Goal: Task Accomplishment & Management: Manage account settings

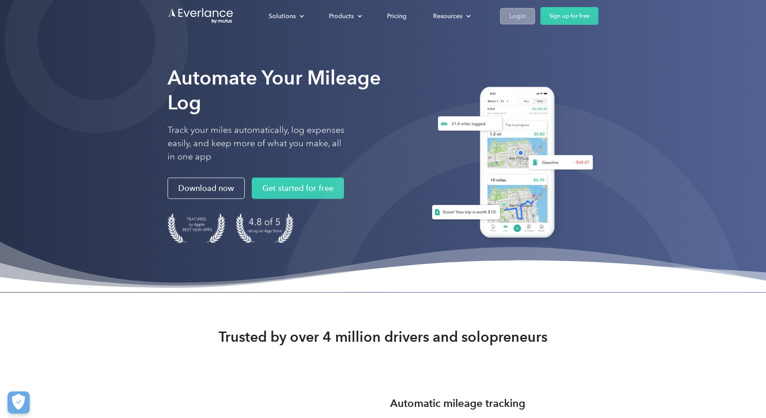
click at [524, 21] on div "Login" at bounding box center [517, 16] width 16 height 11
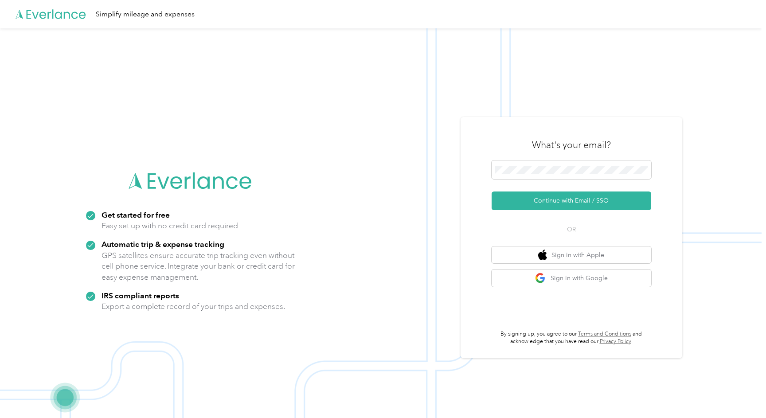
click at [548, 180] on div at bounding box center [571, 171] width 160 height 22
click at [583, 200] on button "Continue with Email / SSO" at bounding box center [571, 200] width 160 height 19
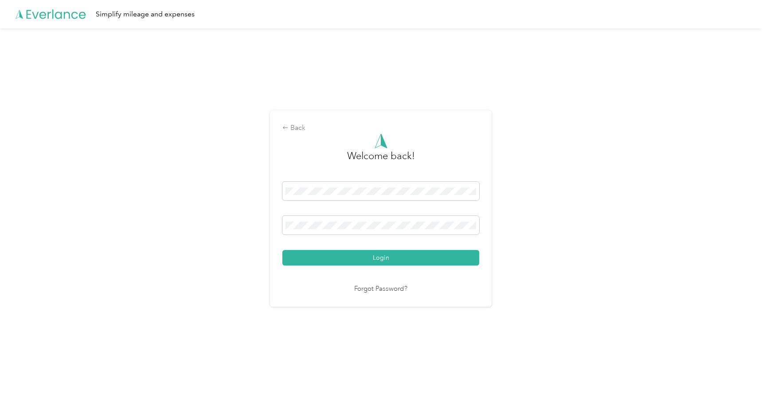
click at [411, 269] on div "Welcome back! Login Forgot Password?" at bounding box center [380, 213] width 197 height 161
click at [411, 261] on button "Login" at bounding box center [380, 258] width 197 height 16
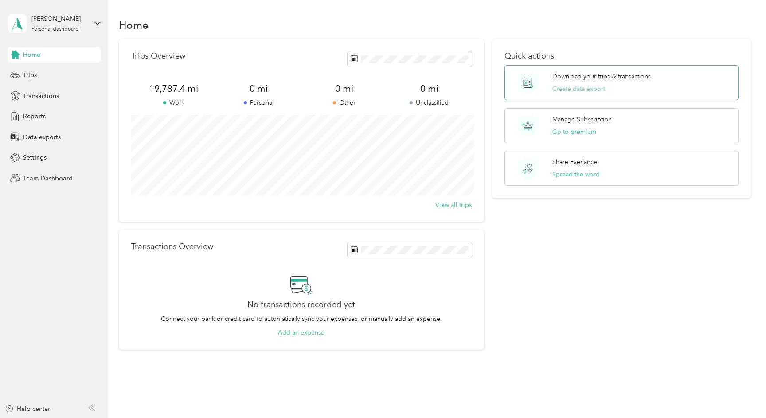
click at [584, 92] on button "Create data export" at bounding box center [578, 88] width 53 height 9
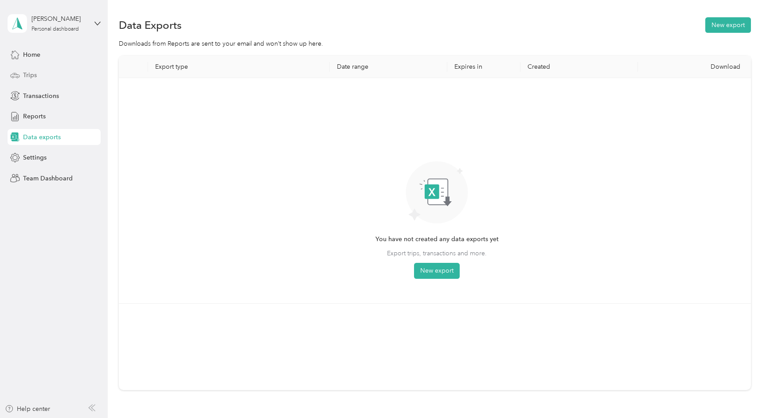
click at [32, 76] on span "Trips" at bounding box center [30, 74] width 14 height 9
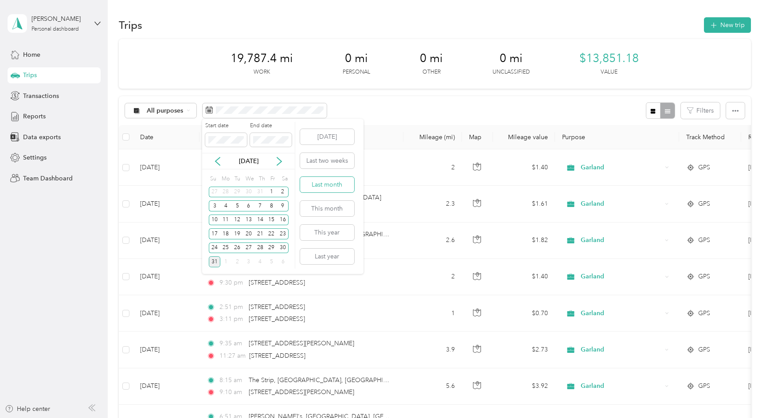
click at [334, 184] on button "Last month" at bounding box center [327, 185] width 54 height 16
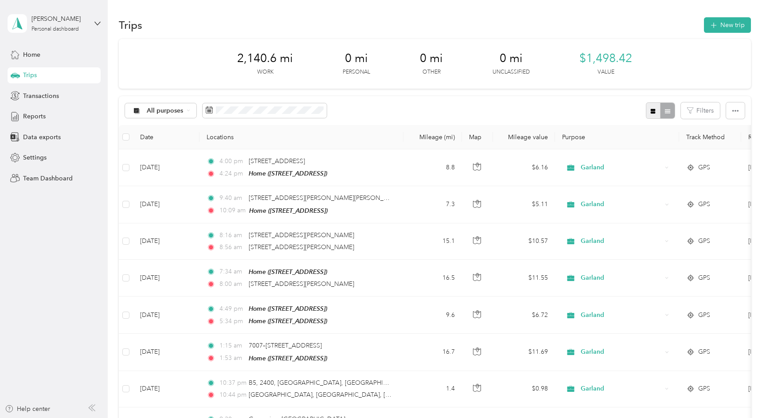
click at [655, 112] on icon "button" at bounding box center [653, 111] width 5 height 5
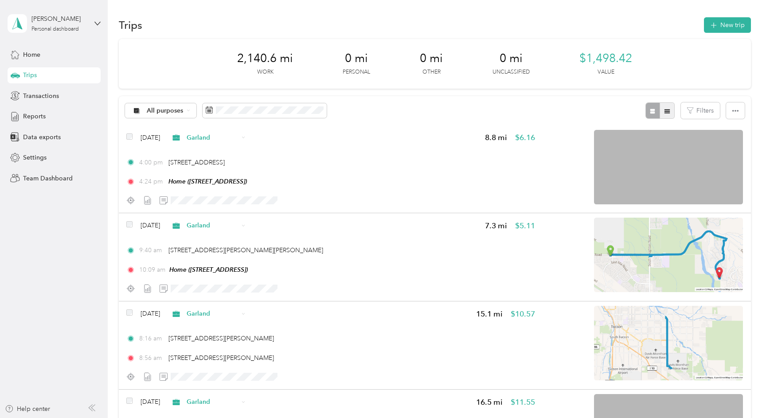
click at [670, 110] on icon "button" at bounding box center [667, 111] width 6 height 6
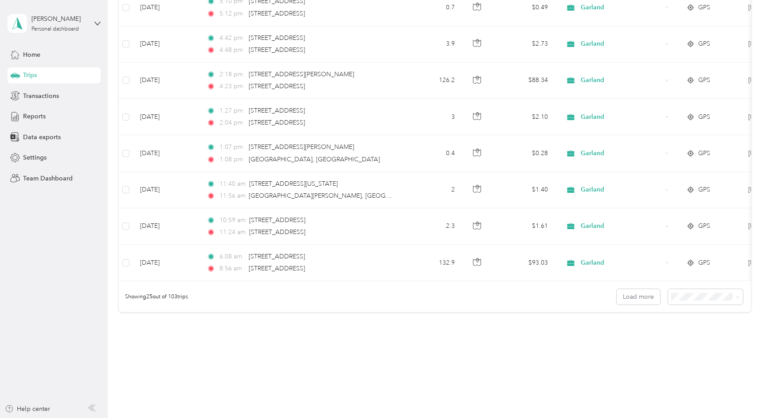
scroll to position [798, 0]
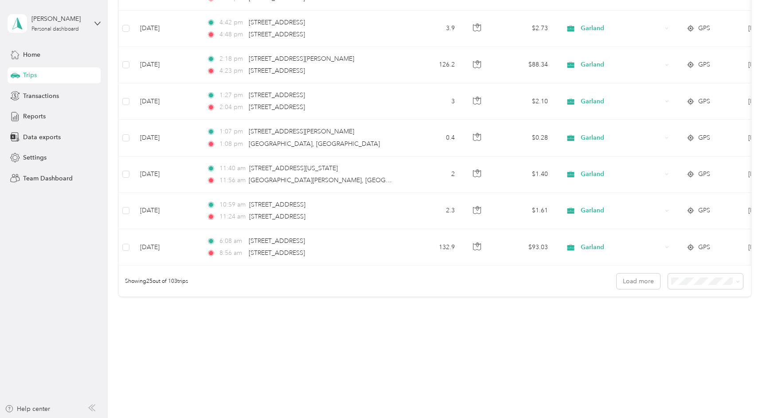
click at [693, 332] on body "David Andrews Personal dashboard Home Trips Transactions Reports Data exports S…" at bounding box center [380, 209] width 761 height 418
click at [683, 326] on span "100 per load" at bounding box center [696, 324] width 36 height 8
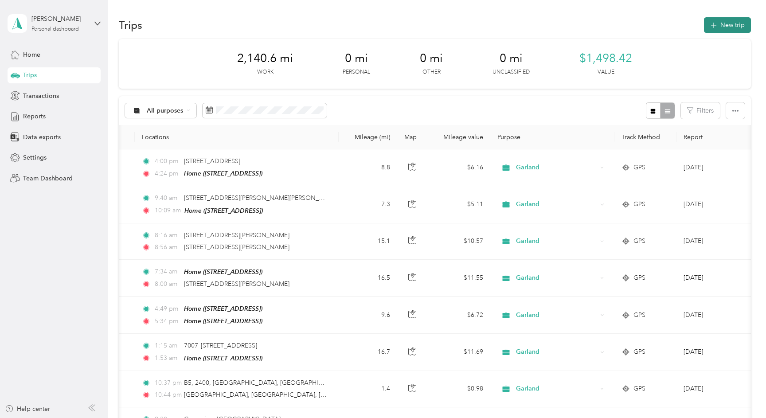
click at [722, 22] on button "New trip" at bounding box center [727, 25] width 47 height 16
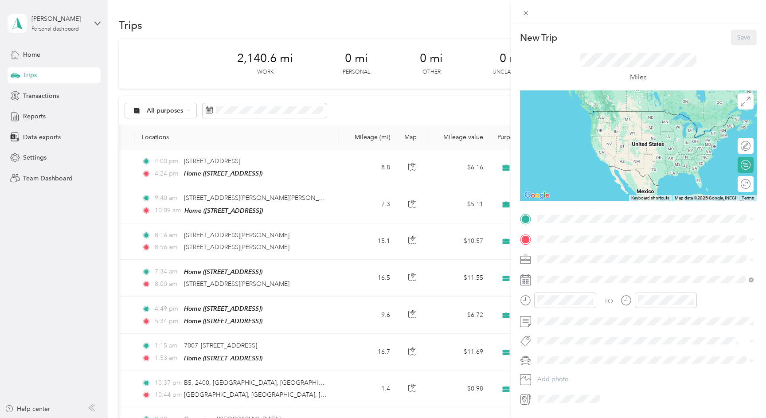
click at [591, 254] on div "Home 12460 E Placita Mirlo, 85747, Tucson, AZ, United States" at bounding box center [606, 259] width 105 height 19
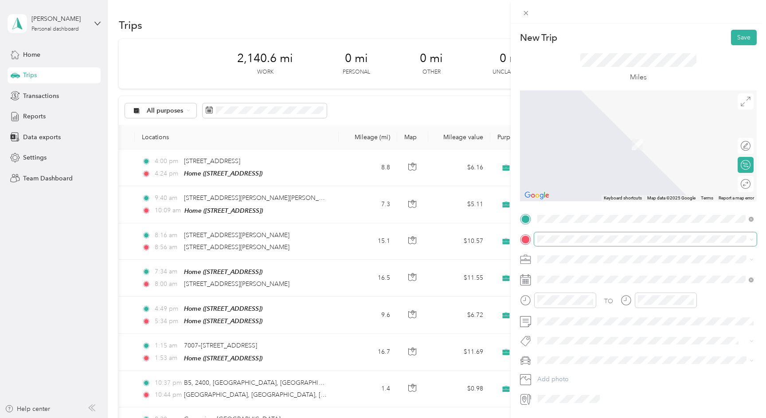
click at [585, 243] on span at bounding box center [645, 239] width 222 height 14
click at [613, 285] on div "Somerton middle school Somerton Middle School, 1011 N Somerton Ave, Somerton, A…" at bounding box center [616, 279] width 124 height 19
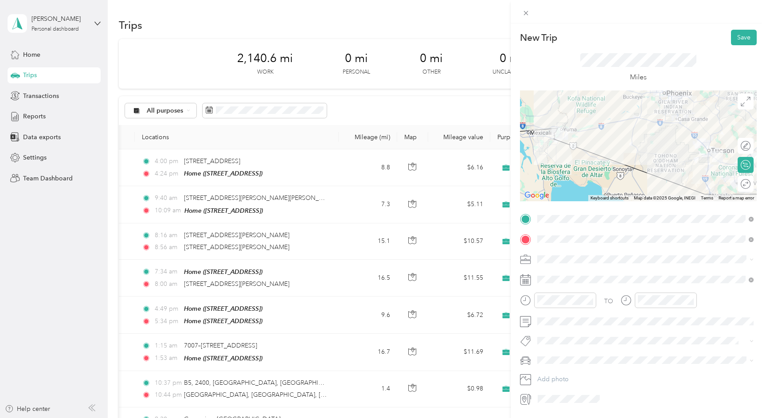
click at [623, 277] on li "Work" at bounding box center [645, 275] width 222 height 16
click at [745, 184] on div at bounding box center [741, 183] width 19 height 9
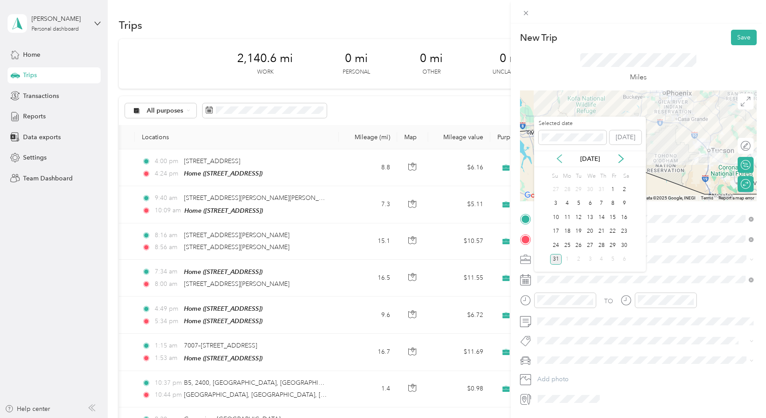
click at [561, 160] on icon at bounding box center [559, 158] width 9 height 9
click at [610, 229] on div "25" at bounding box center [613, 231] width 12 height 11
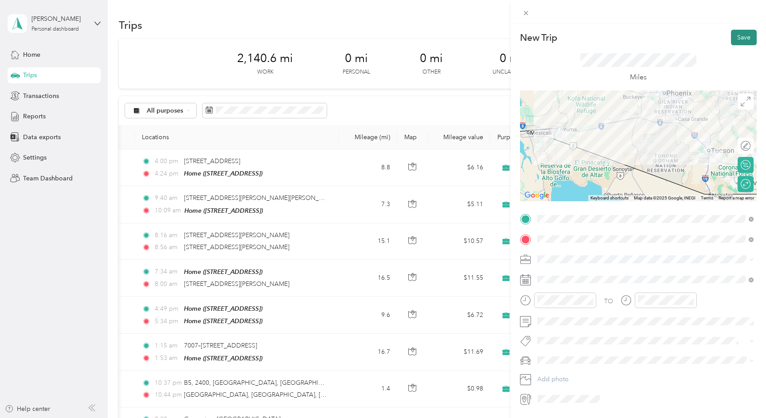
click at [751, 37] on button "Save" at bounding box center [744, 38] width 26 height 16
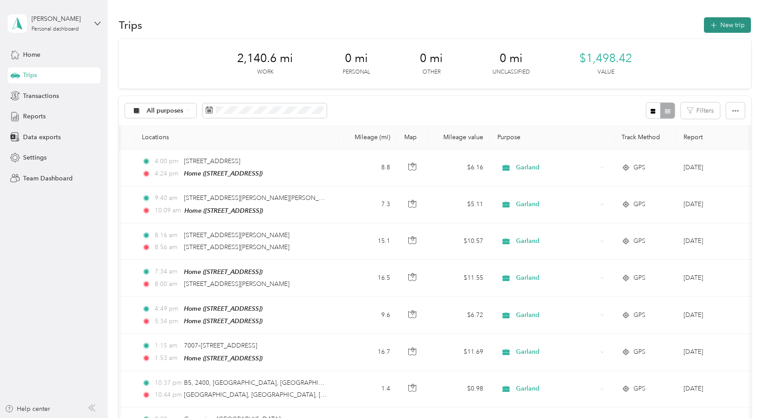
click at [729, 20] on button "New trip" at bounding box center [727, 25] width 47 height 16
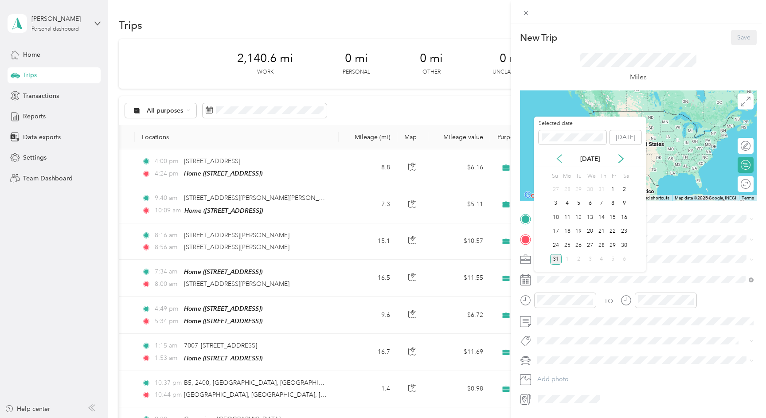
click at [558, 157] on icon at bounding box center [559, 159] width 4 height 8
click at [613, 215] on div "18" at bounding box center [613, 217] width 12 height 11
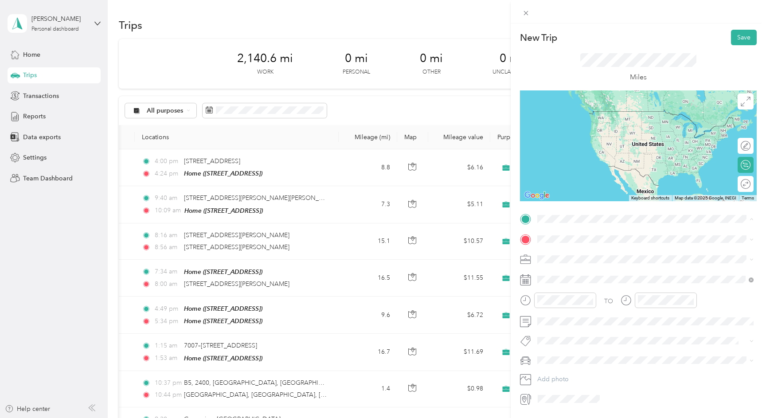
click at [583, 256] on div "Home 12460 E Placita Mirlo, 85747, Tucson, AZ, United States" at bounding box center [606, 259] width 105 height 19
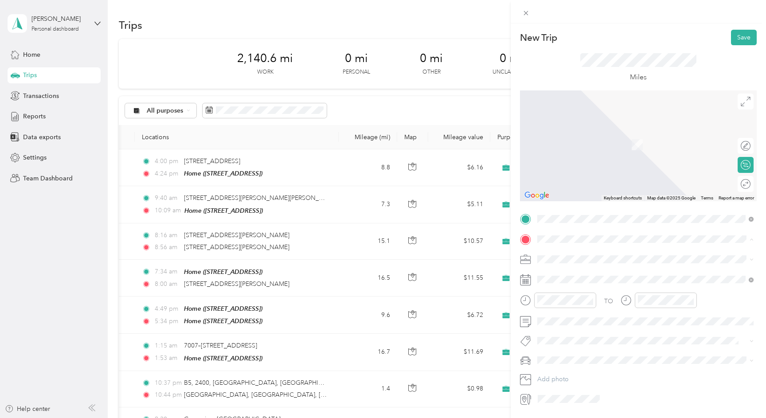
click at [579, 311] on span "Somerton Middle School, 1011 N Somerton Ave, Somerton, AZ 85350, United States …" at bounding box center [616, 312] width 124 height 8
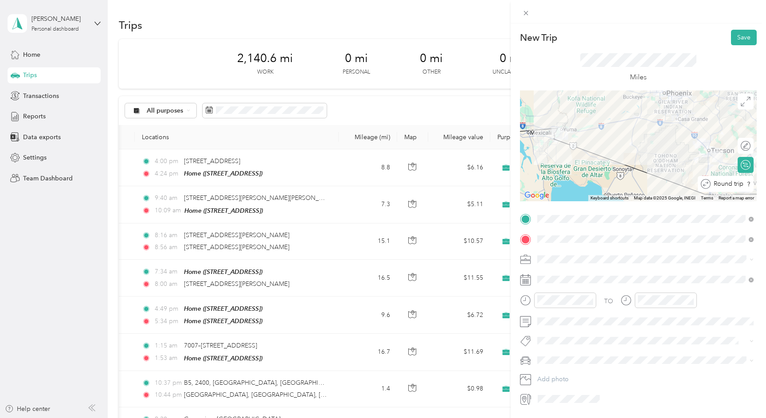
click at [743, 185] on div "Round trip" at bounding box center [726, 184] width 56 height 16
click at [743, 185] on div at bounding box center [741, 183] width 19 height 9
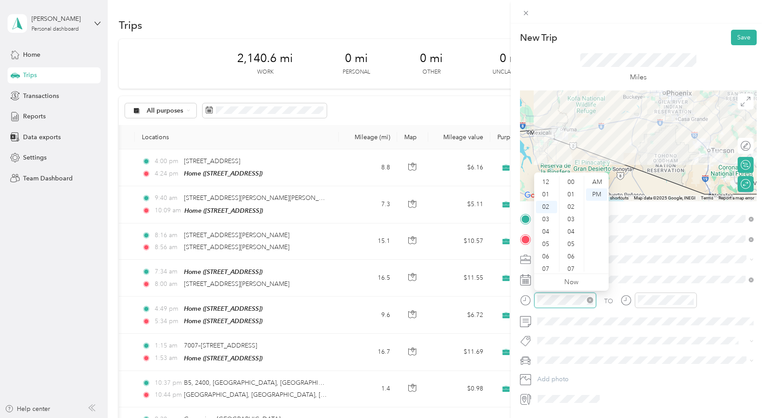
scroll to position [248, 0]
click at [549, 207] on div "04" at bounding box center [546, 207] width 21 height 12
click at [543, 195] on div "05" at bounding box center [546, 194] width 21 height 12
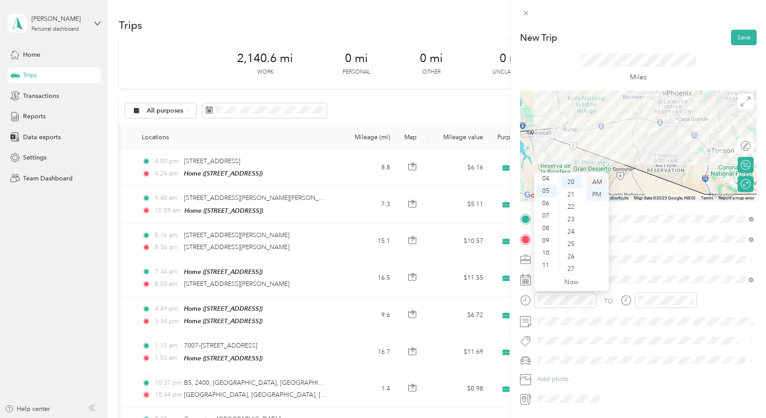
click at [599, 182] on div "AM" at bounding box center [596, 182] width 21 height 12
click at [601, 182] on div "AM" at bounding box center [596, 182] width 21 height 12
click at [598, 180] on div "AM" at bounding box center [596, 182] width 21 height 12
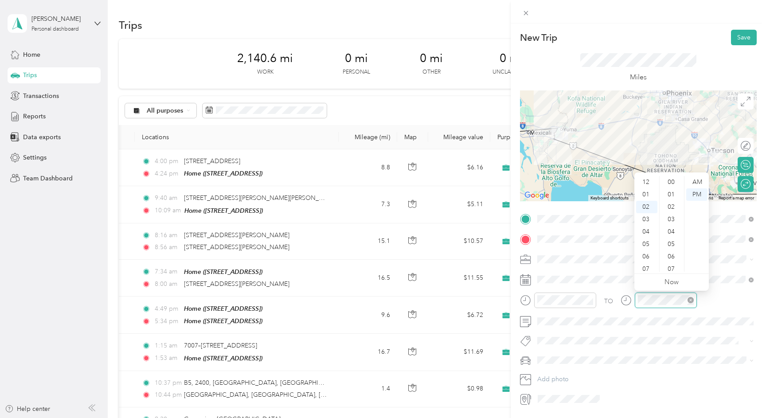
scroll to position [248, 0]
click at [646, 235] on div "06" at bounding box center [646, 232] width 21 height 12
click at [702, 194] on div "PM" at bounding box center [696, 194] width 21 height 12
click at [713, 316] on span at bounding box center [645, 321] width 222 height 14
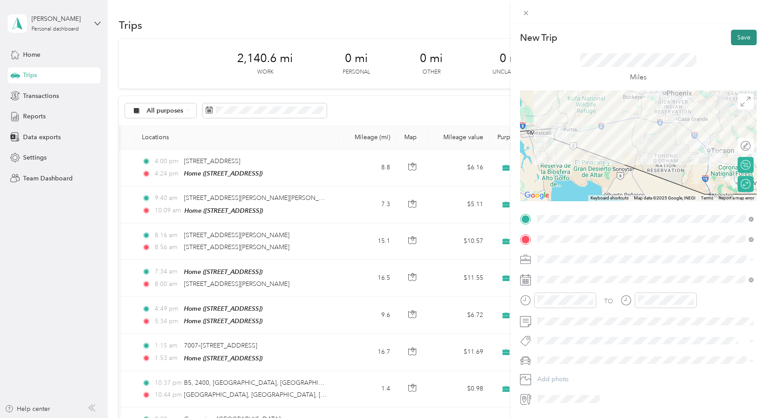
click at [743, 34] on button "Save" at bounding box center [744, 38] width 26 height 16
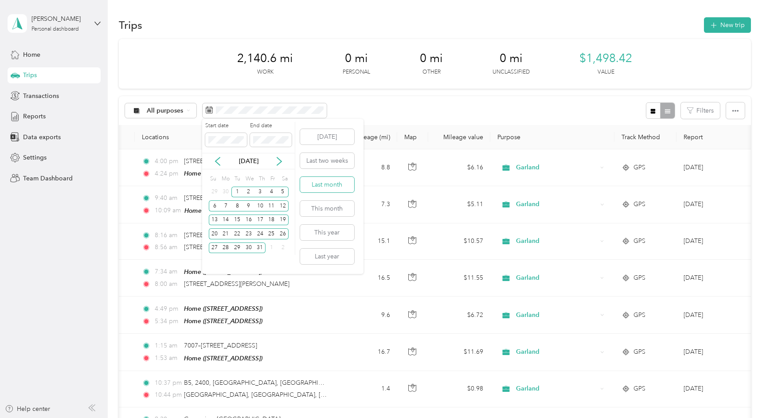
click at [338, 188] on button "Last month" at bounding box center [327, 185] width 54 height 16
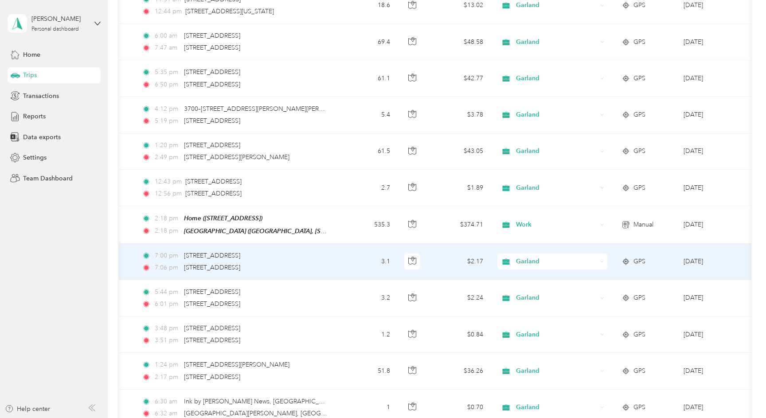
scroll to position [1153, 0]
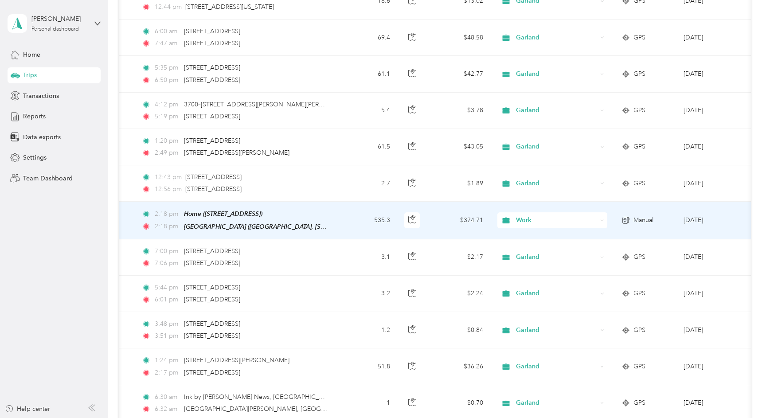
click at [534, 217] on span "Work" at bounding box center [556, 220] width 81 height 10
click at [538, 267] on span "Garland" at bounding box center [560, 265] width 82 height 9
click at [537, 220] on span "Work" at bounding box center [556, 220] width 81 height 10
click at [550, 269] on ol "Work Personal Garland Other Charity Medical Moving Commute" at bounding box center [552, 289] width 110 height 124
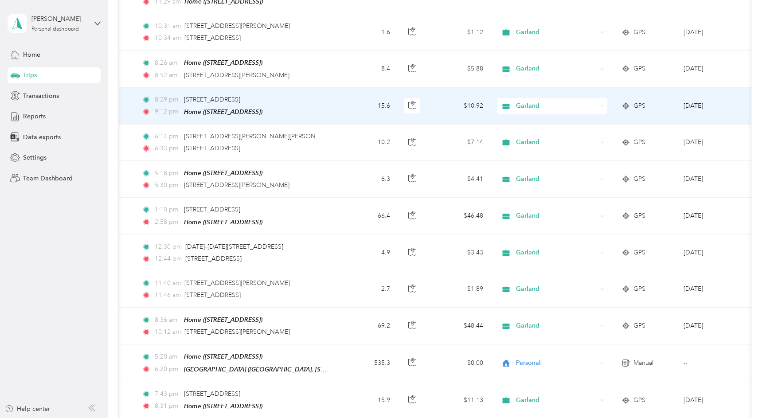
scroll to position [1857, 0]
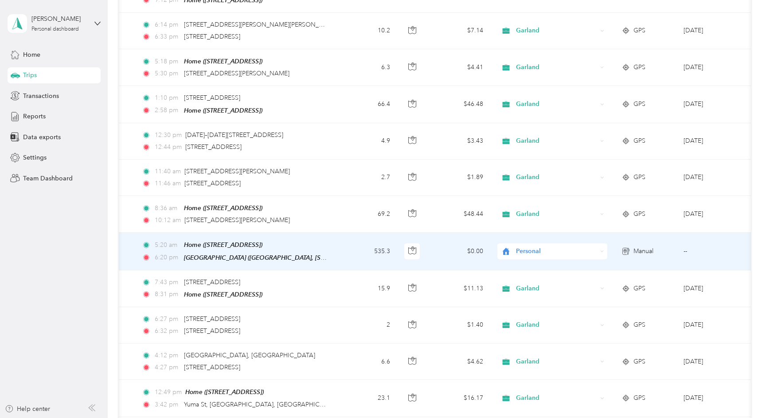
click at [527, 249] on span "Personal" at bounding box center [556, 251] width 81 height 10
click at [531, 295] on li "Garland" at bounding box center [552, 291] width 110 height 16
click at [524, 248] on span "Personal" at bounding box center [556, 251] width 81 height 10
click at [538, 293] on span "Garland" at bounding box center [560, 294] width 82 height 9
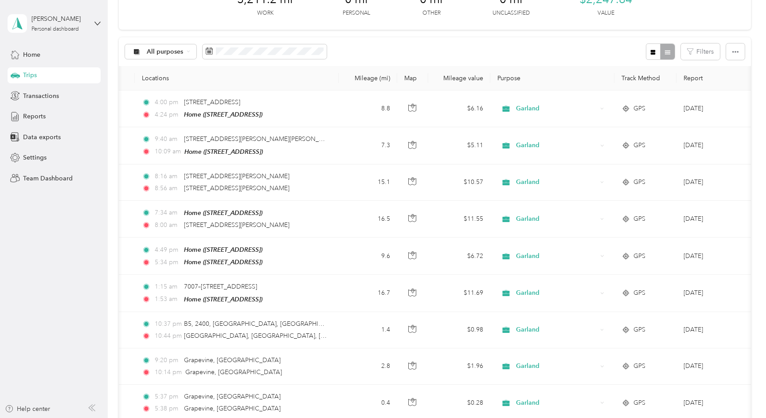
scroll to position [0, 0]
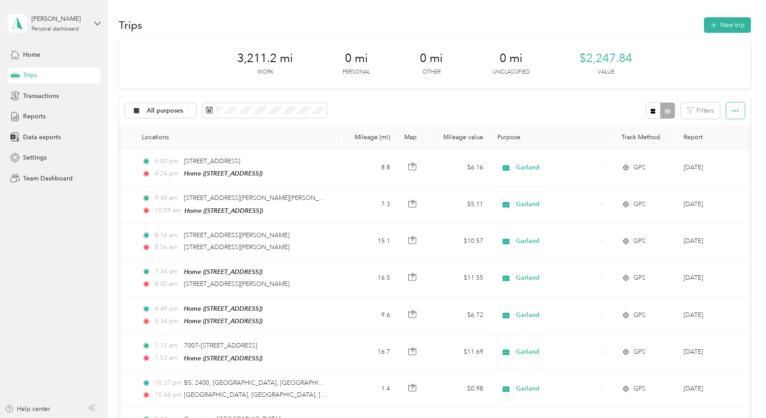
click at [737, 109] on icon "button" at bounding box center [735, 111] width 6 height 6
click at [727, 143] on span "Export" at bounding box center [726, 143] width 19 height 8
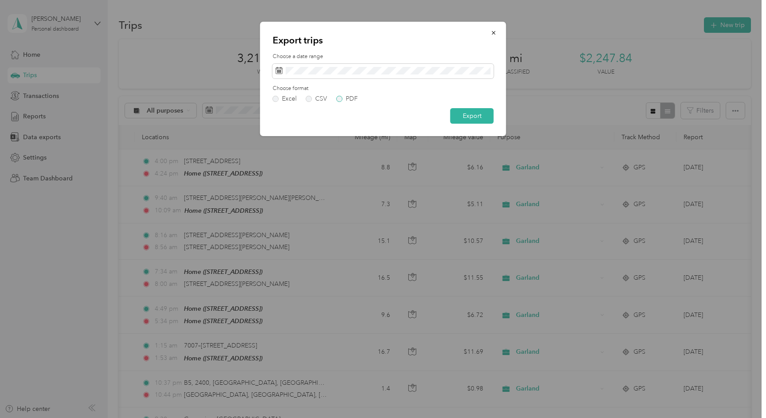
click at [341, 98] on label "PDF" at bounding box center [346, 99] width 21 height 6
click at [471, 121] on button "Export" at bounding box center [471, 116] width 43 height 16
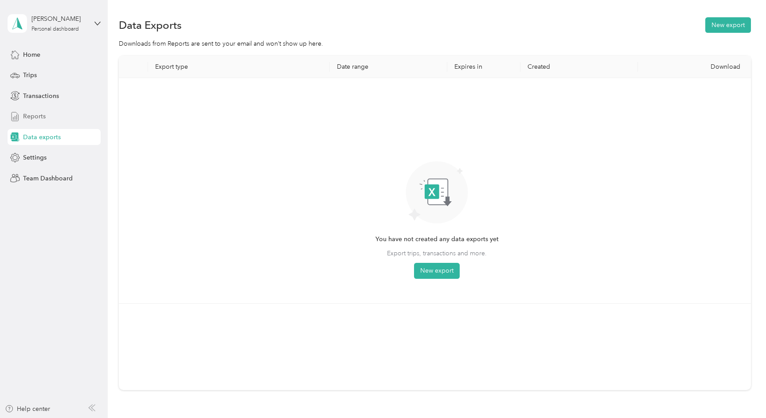
click at [37, 118] on span "Reports" at bounding box center [34, 116] width 23 height 9
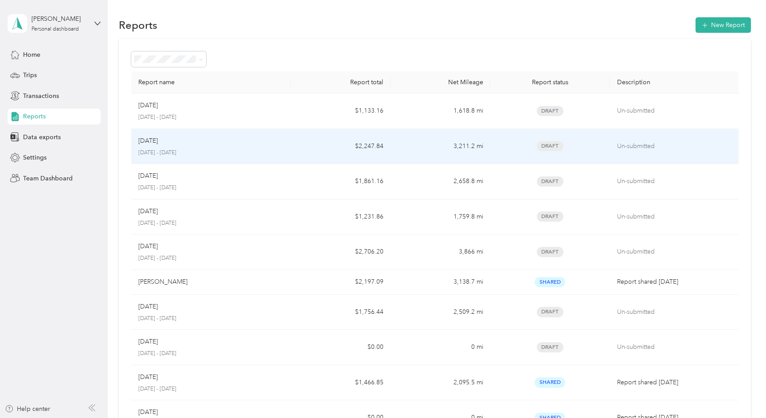
click at [348, 144] on td "$2,247.84" at bounding box center [341, 146] width 100 height 35
